Goal: Task Accomplishment & Management: Manage account settings

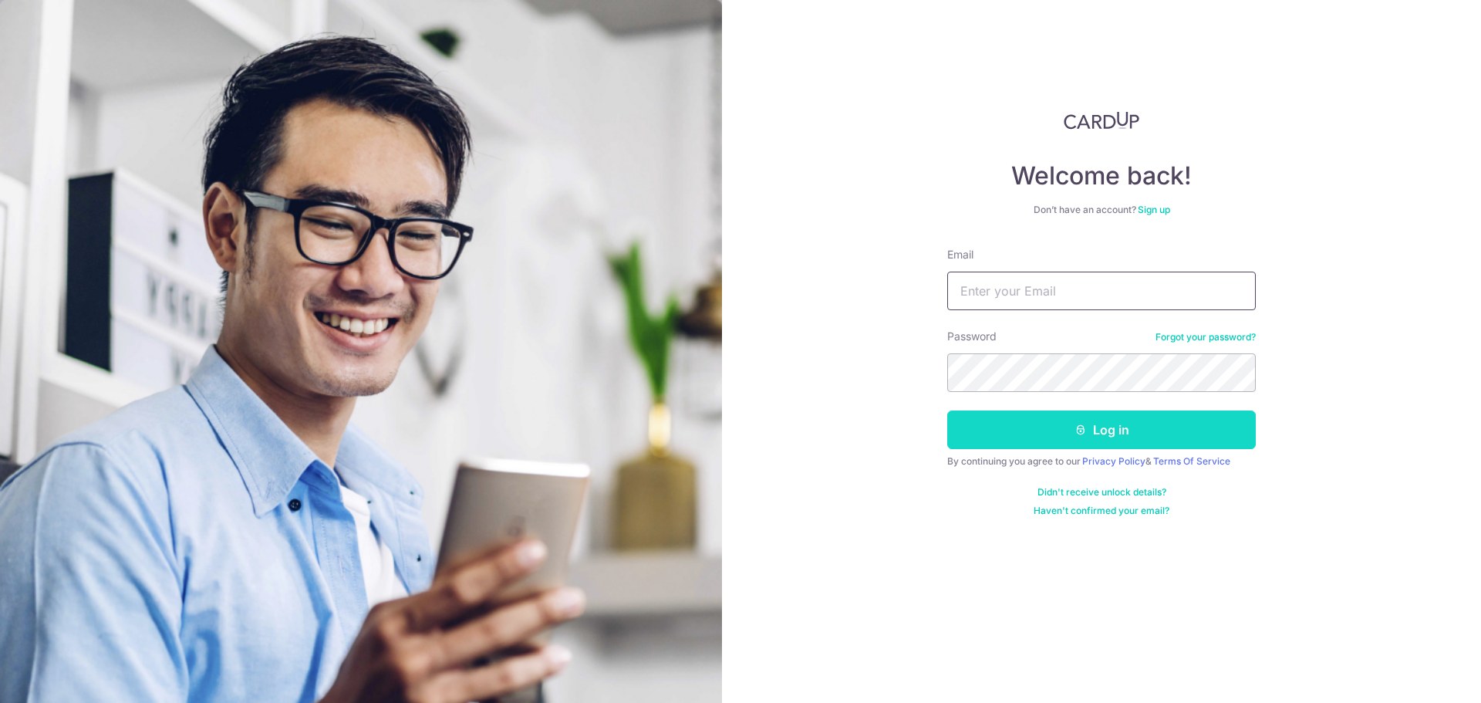
type input "[EMAIL_ADDRESS][DOMAIN_NAME]"
click at [1062, 416] on button "Log in" at bounding box center [1101, 429] width 308 height 39
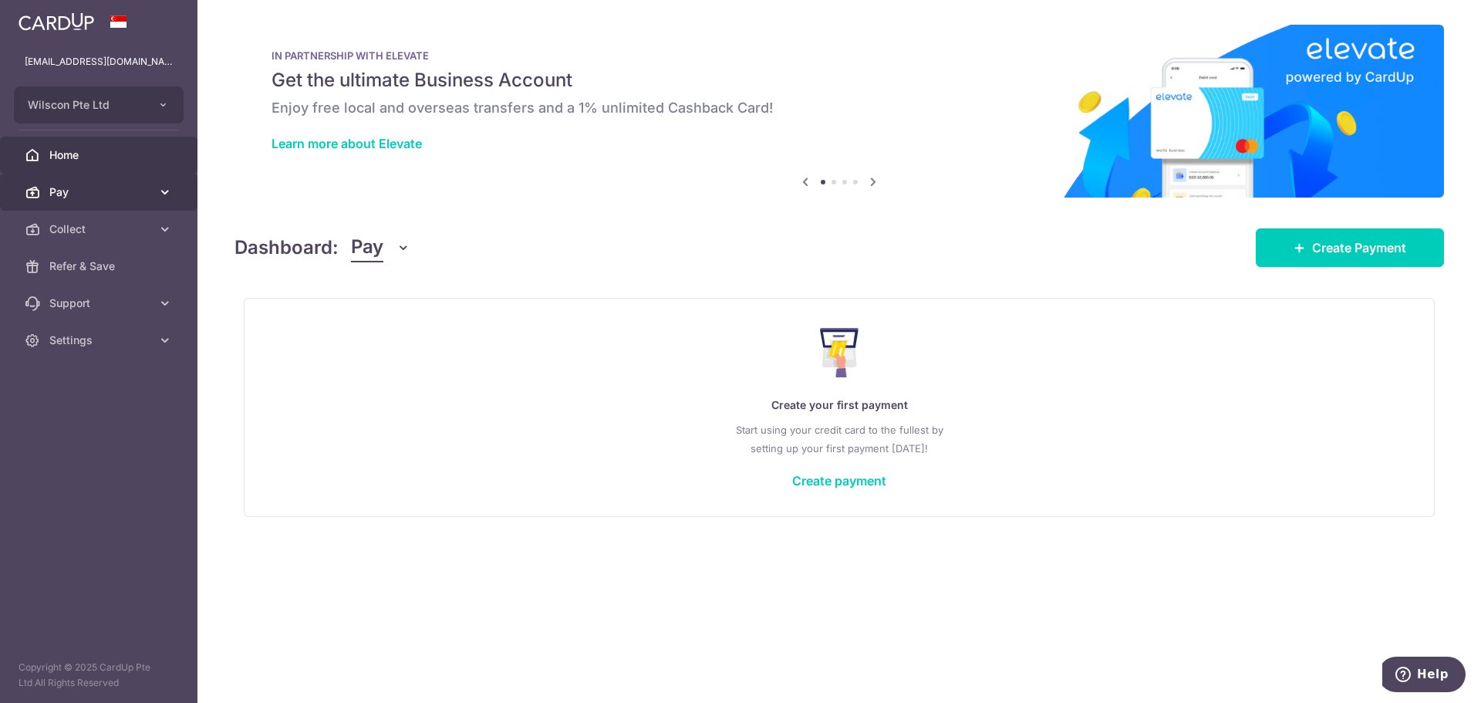
click at [111, 182] on link "Pay" at bounding box center [98, 192] width 197 height 37
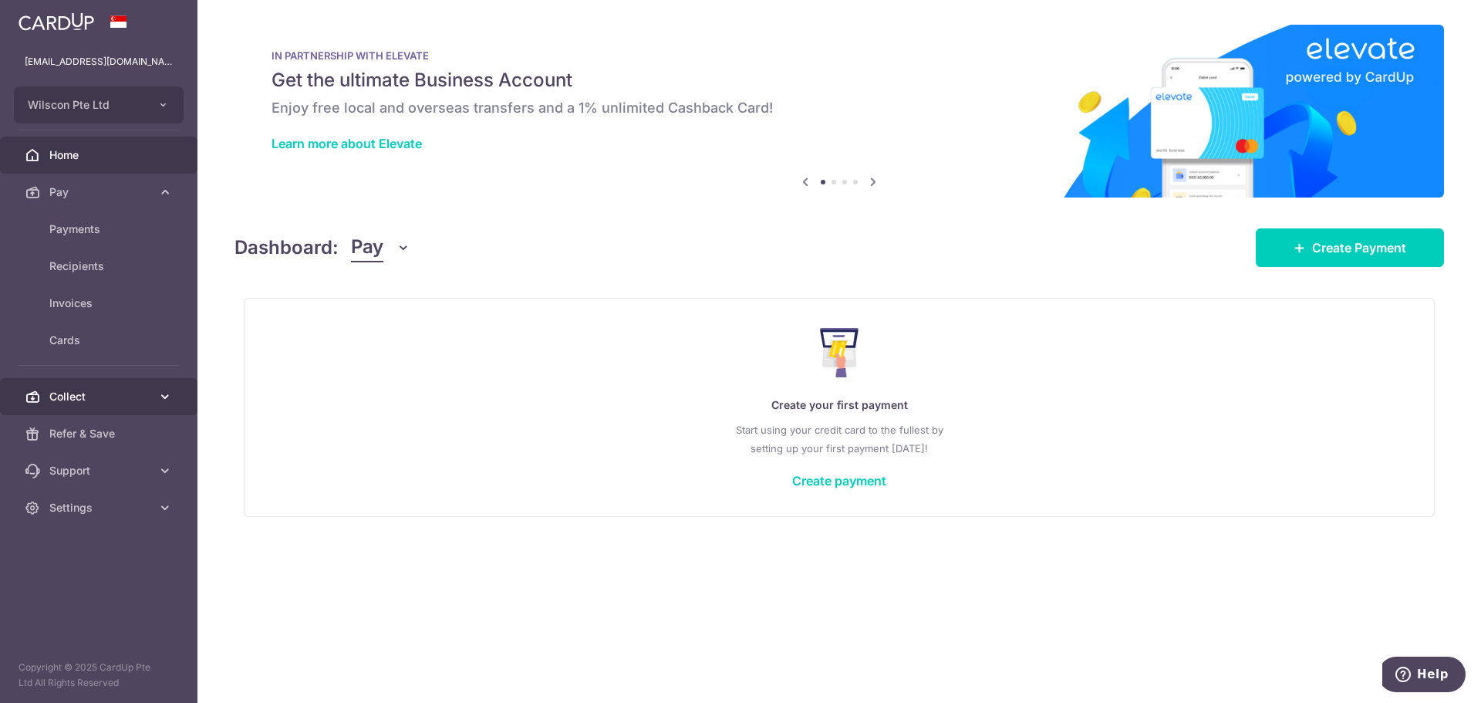
click at [111, 392] on span "Collect" at bounding box center [100, 396] width 102 height 15
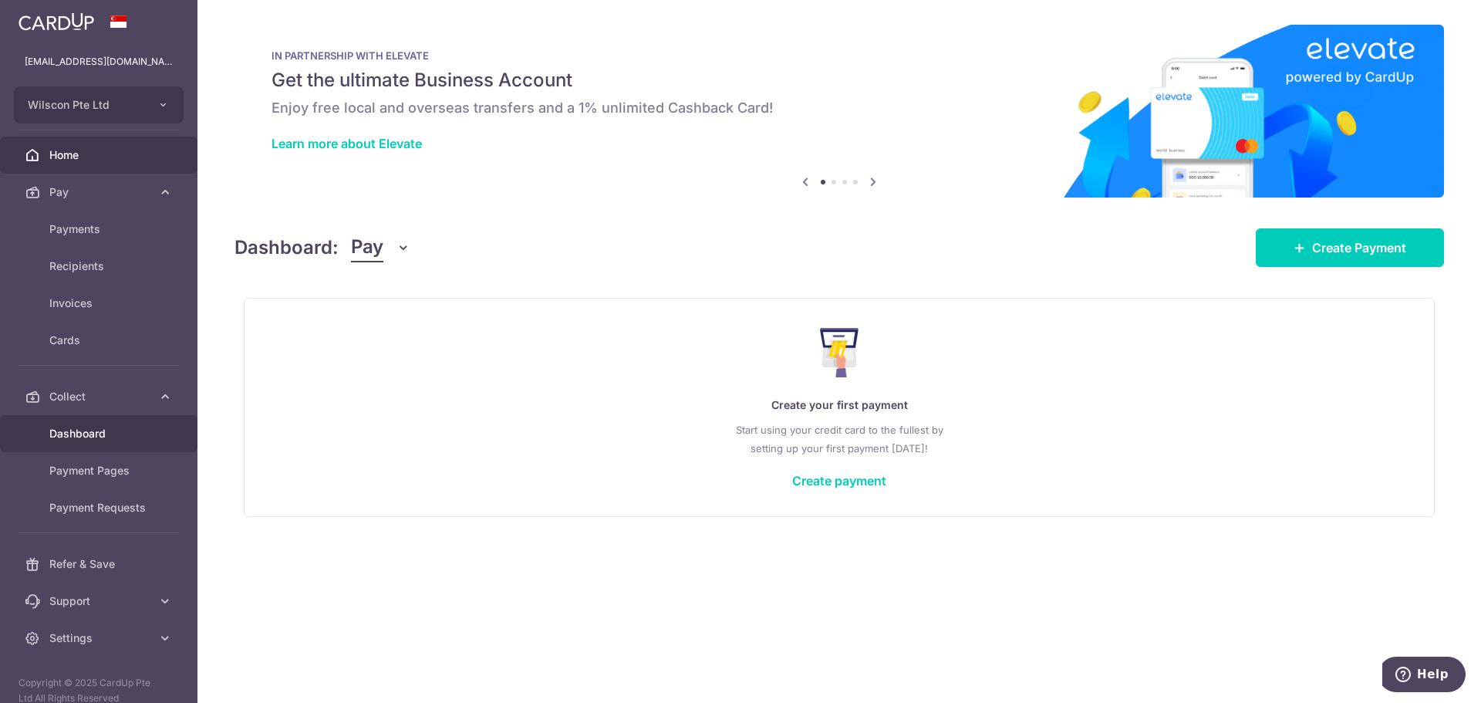
click at [116, 427] on span "Dashboard" at bounding box center [100, 433] width 102 height 15
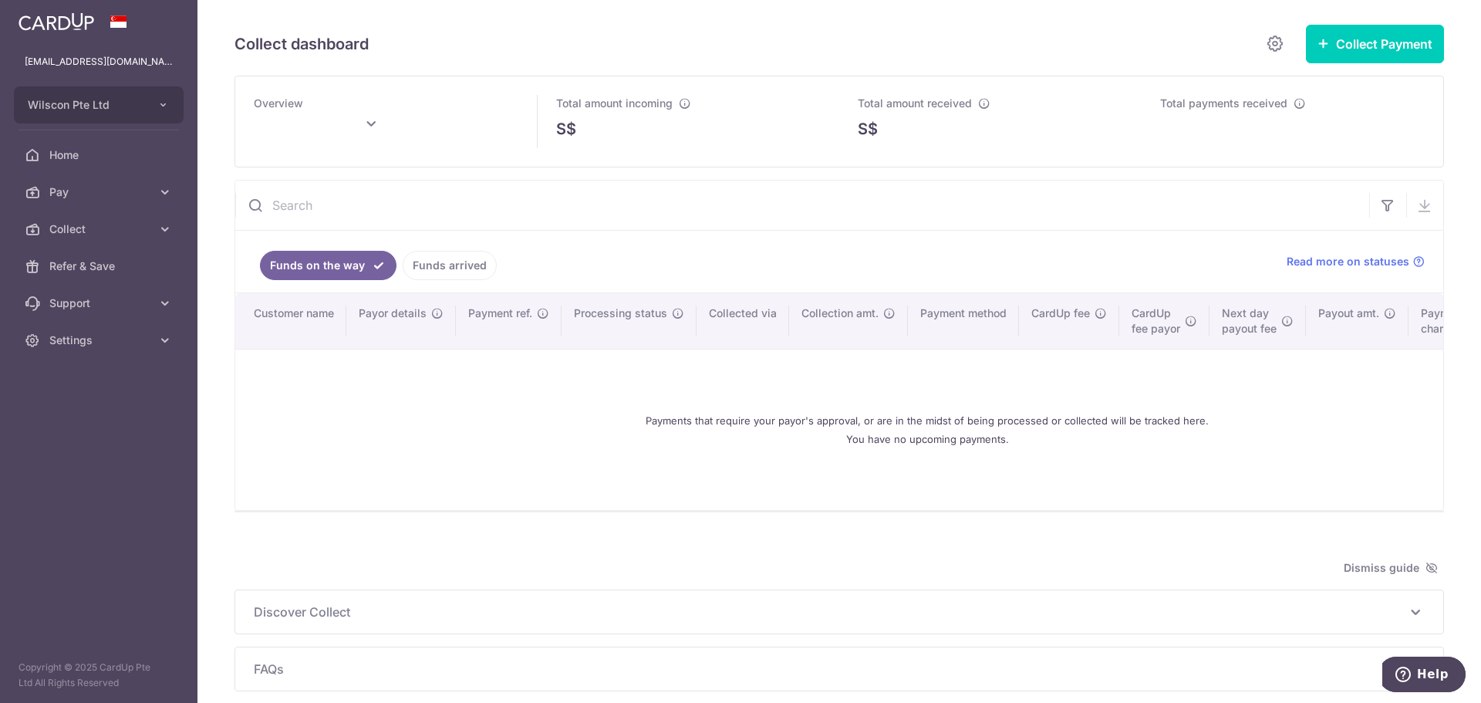
type input "[DATE]"
